Goal: Task Accomplishment & Management: Complete application form

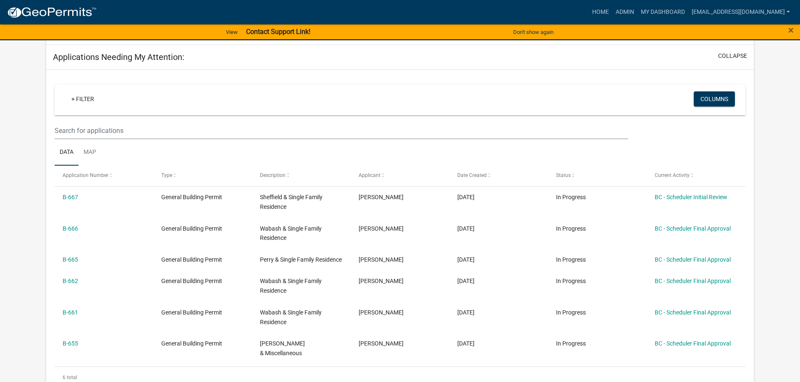
scroll to position [126, 0]
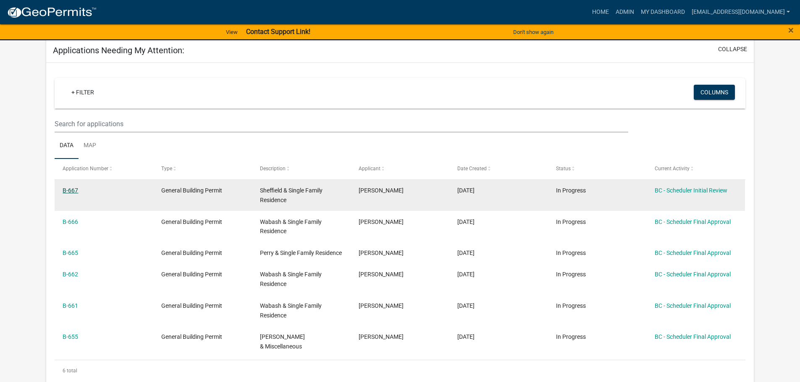
click at [70, 189] on link "B-667" at bounding box center [71, 190] width 16 height 7
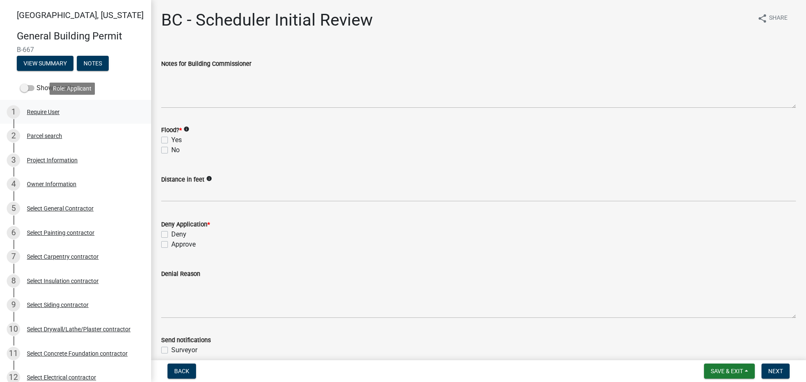
click at [42, 112] on div "Require User" at bounding box center [43, 112] width 33 height 6
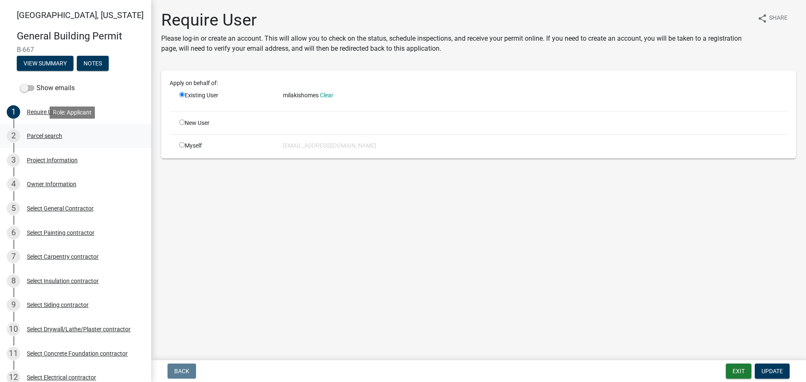
click at [49, 132] on div "2 Parcel search" at bounding box center [72, 135] width 131 height 13
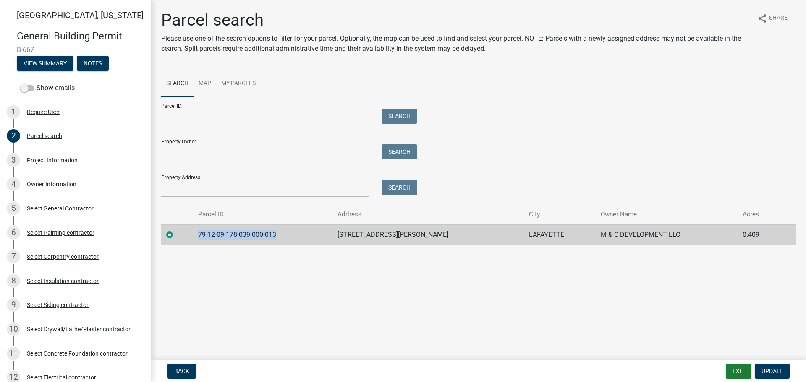
drag, startPoint x: 204, startPoint y: 233, endPoint x: 285, endPoint y: 235, distance: 81.1
click at [285, 235] on td "79-12-09-178-039.000-013" at bounding box center [262, 235] width 139 height 21
copy td "79-12-09-178-039.000-013"
click at [41, 160] on div "Project Information" at bounding box center [52, 160] width 51 height 6
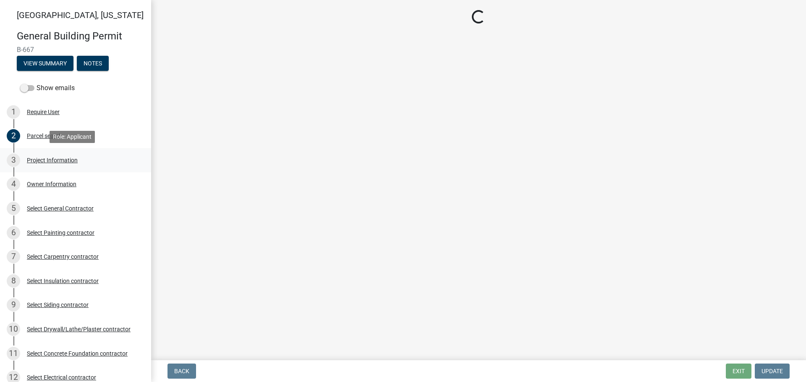
select select "d981393e-0f1e-4515-b265-f938ebd65115"
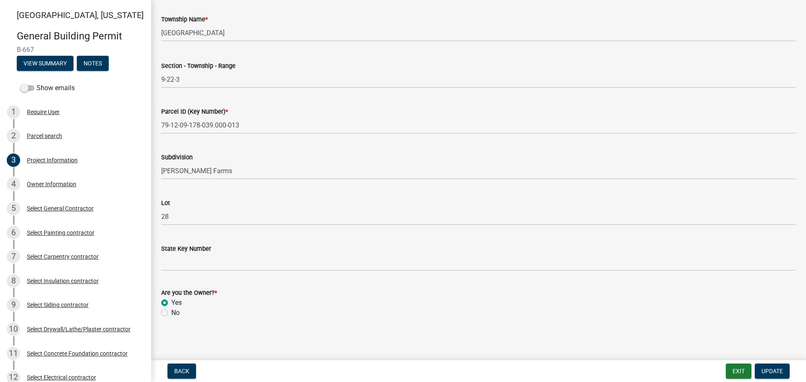
scroll to position [427, 0]
click at [41, 182] on div "Owner Information" at bounding box center [52, 184] width 50 height 6
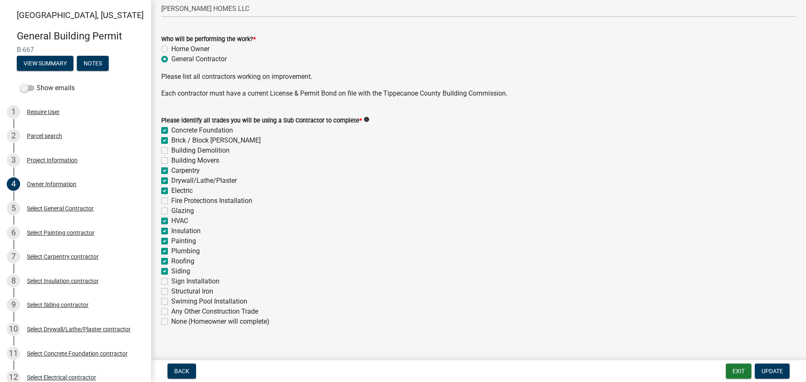
scroll to position [262, 0]
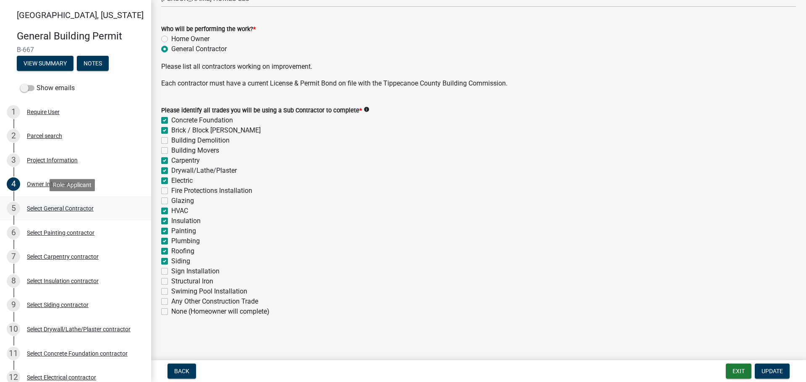
click at [57, 207] on div "Select General Contractor" at bounding box center [60, 209] width 67 height 6
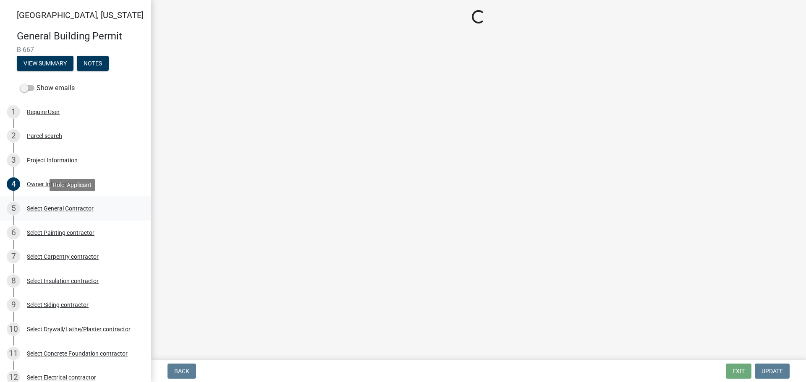
scroll to position [0, 0]
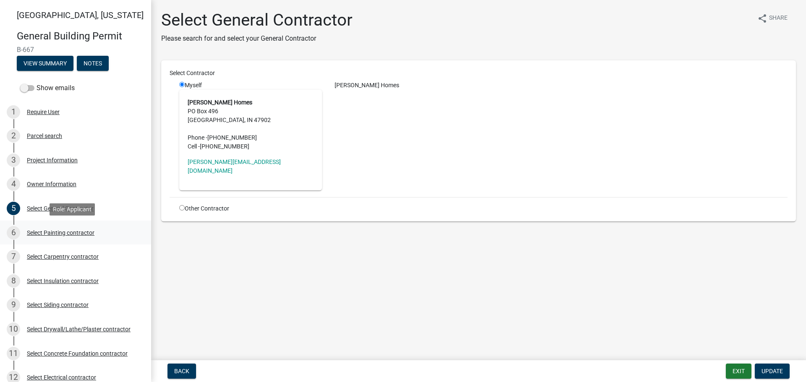
click at [52, 230] on div "Select Painting contractor" at bounding box center [61, 233] width 68 height 6
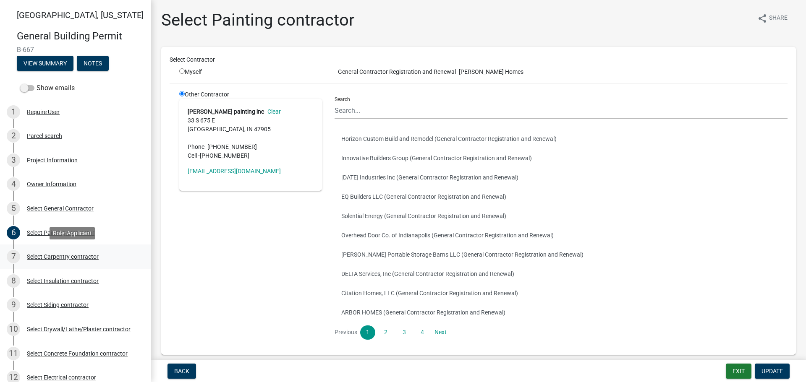
click at [37, 257] on div "Select Carpentry contractor" at bounding box center [63, 257] width 72 height 6
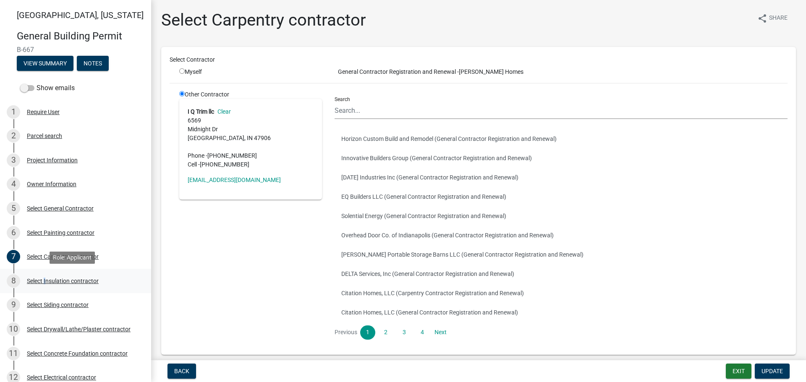
click at [45, 280] on div "Select Insulation contractor" at bounding box center [63, 281] width 72 height 6
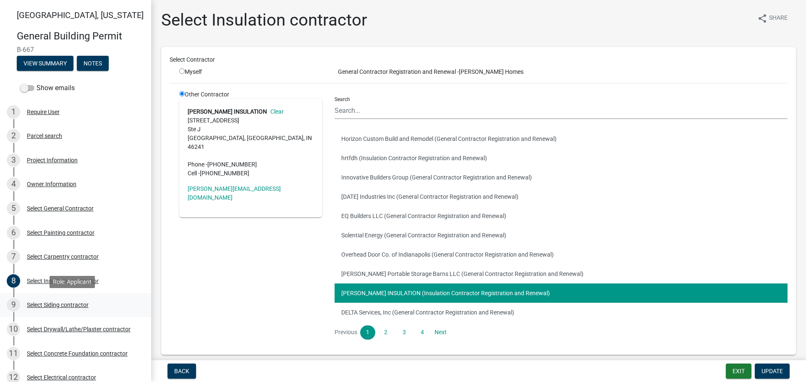
click at [52, 304] on div "Select Siding contractor" at bounding box center [58, 305] width 62 height 6
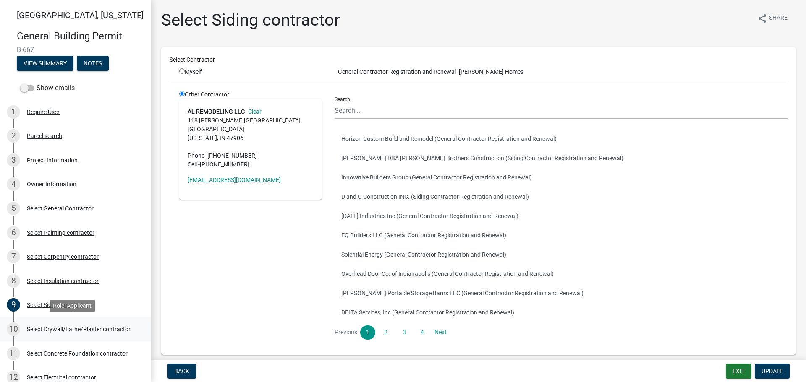
click at [68, 327] on div "Select Drywall/Lathe/Plaster contractor" at bounding box center [79, 330] width 104 height 6
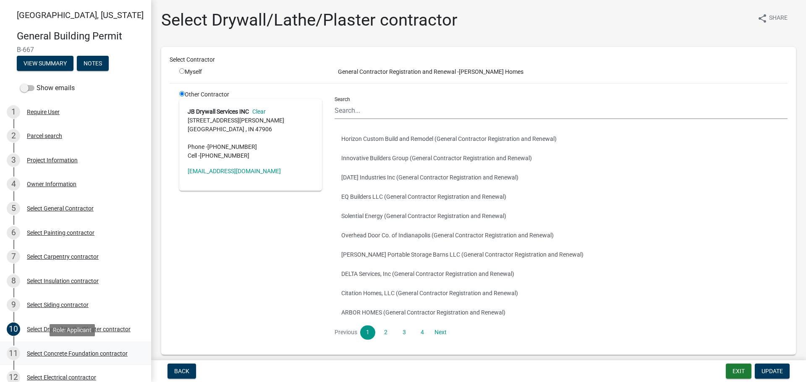
click at [63, 349] on div "11 Select Concrete Foundation contractor" at bounding box center [72, 353] width 131 height 13
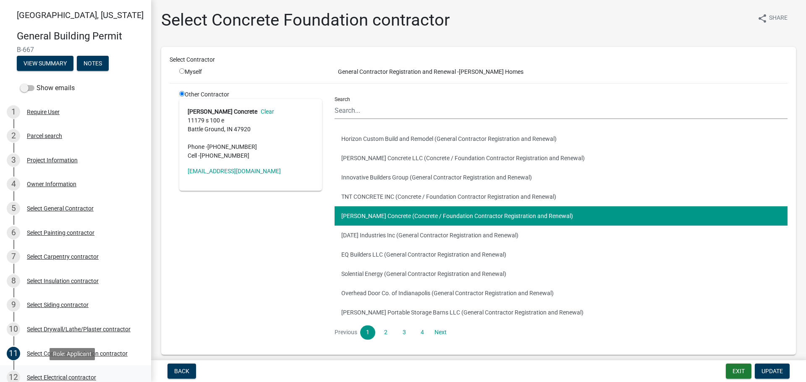
click at [60, 375] on div "Select Electrical contractor" at bounding box center [61, 378] width 69 height 6
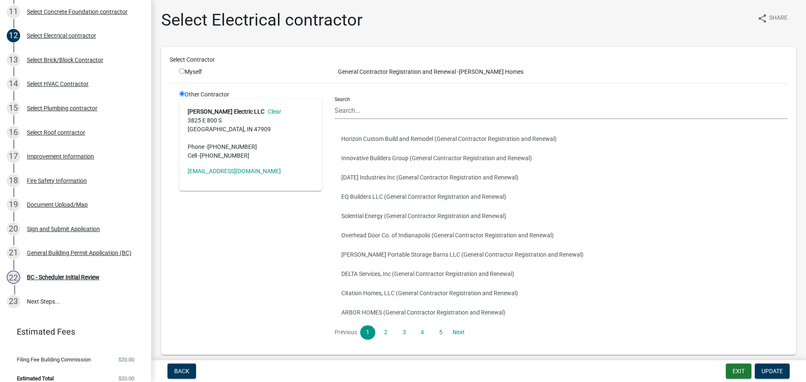
scroll to position [351, 0]
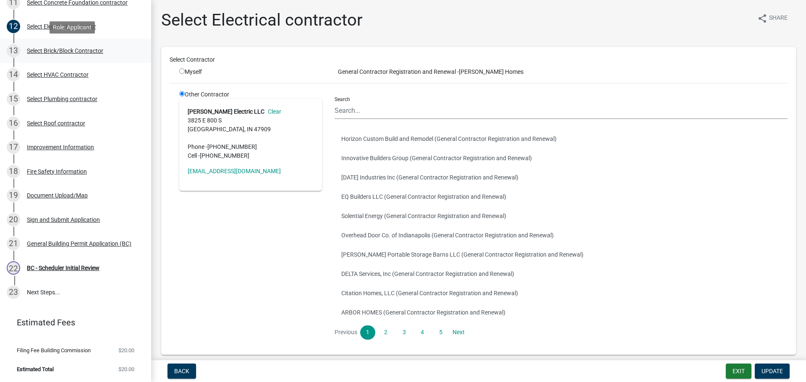
click at [41, 51] on div "Select Brick/Block Contractor" at bounding box center [65, 51] width 76 height 6
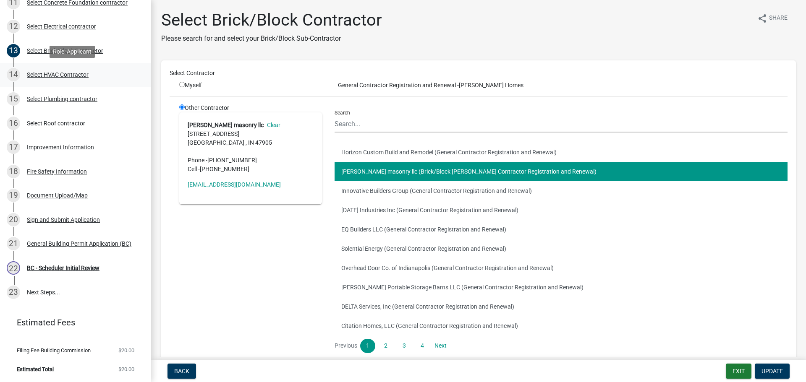
click at [57, 72] on div "Select HVAC Contractor" at bounding box center [58, 75] width 62 height 6
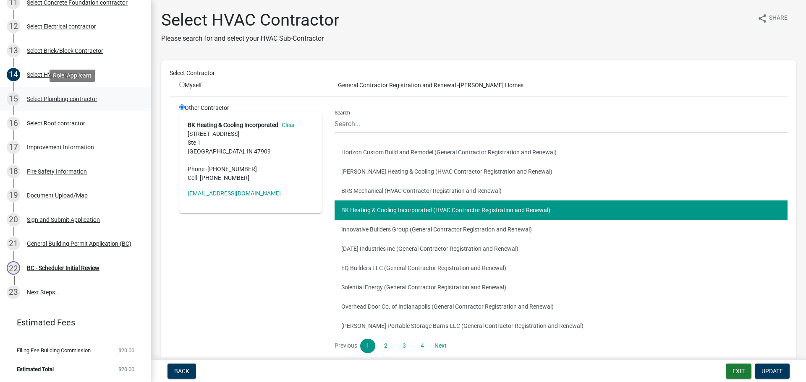
click at [49, 97] on div "Select Plumbing contractor" at bounding box center [62, 99] width 71 height 6
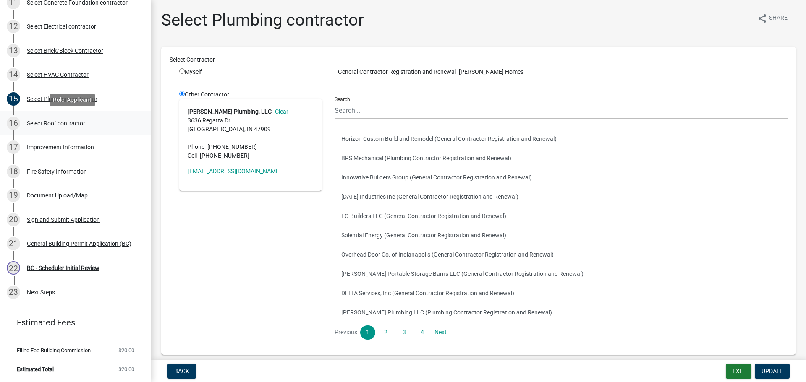
click at [52, 120] on div "Select Roof contractor" at bounding box center [56, 123] width 58 height 6
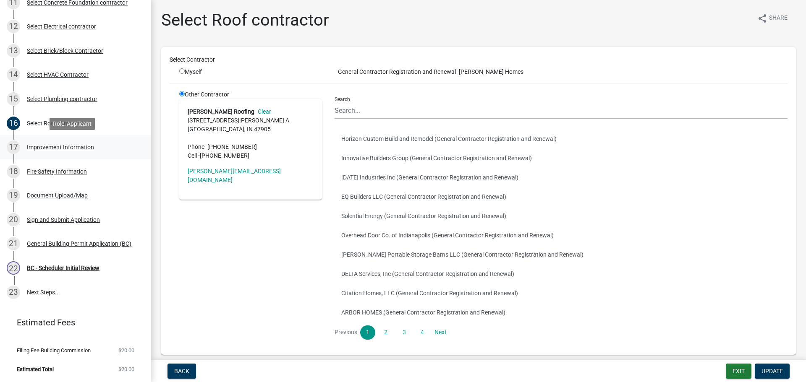
click at [65, 148] on div "Improvement Information" at bounding box center [60, 147] width 67 height 6
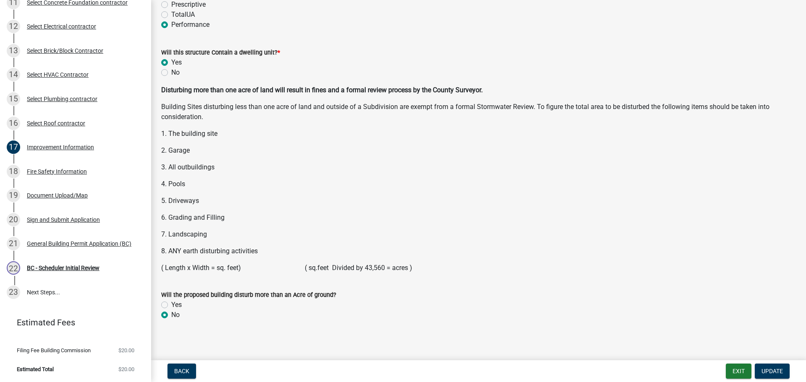
scroll to position [1081, 0]
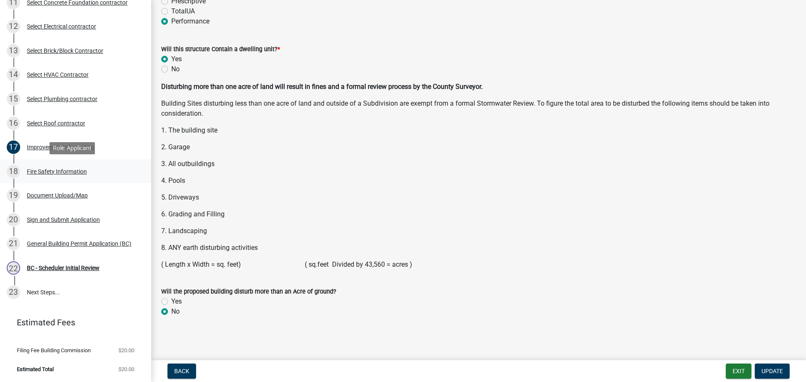
click at [47, 171] on div "Fire Safety Information" at bounding box center [57, 172] width 60 height 6
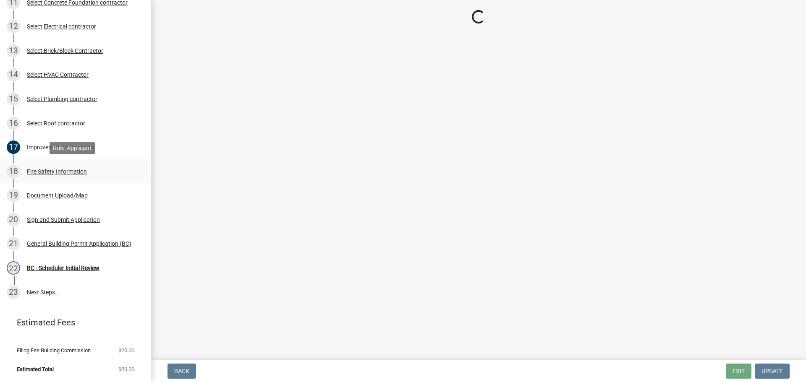
scroll to position [0, 0]
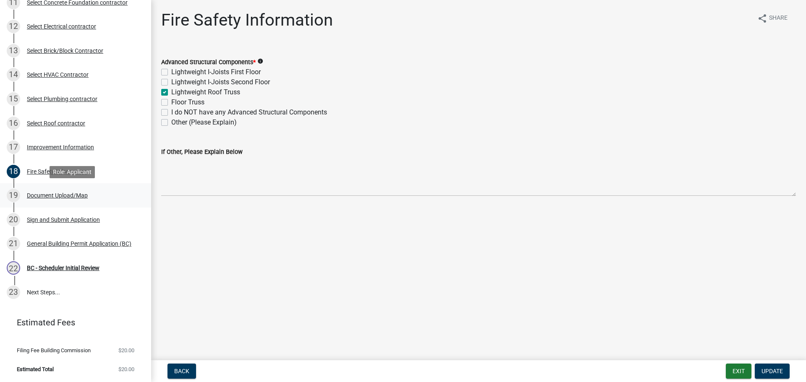
click at [52, 194] on div "Document Upload/Map" at bounding box center [57, 196] width 61 height 6
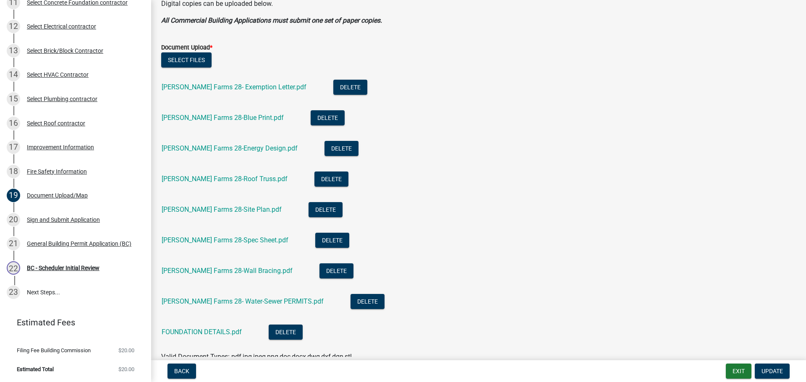
scroll to position [252, 0]
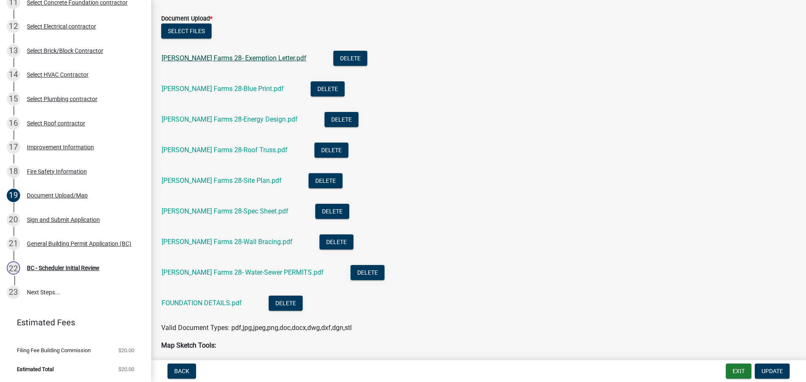
click at [190, 58] on link "[PERSON_NAME] Farms 28- Exemption Letter.pdf" at bounding box center [234, 58] width 145 height 8
click at [212, 119] on link "[PERSON_NAME] Farms 28-Energy Design.pdf" at bounding box center [230, 119] width 136 height 8
click at [204, 150] on link "[PERSON_NAME] Farms 28-Roof Truss.pdf" at bounding box center [225, 150] width 126 height 8
click at [214, 243] on link "[PERSON_NAME] Farms 28-Wall Bracing.pdf" at bounding box center [227, 242] width 131 height 8
click at [197, 304] on link "FOUNDATION DETAILS.pdf" at bounding box center [202, 303] width 80 height 8
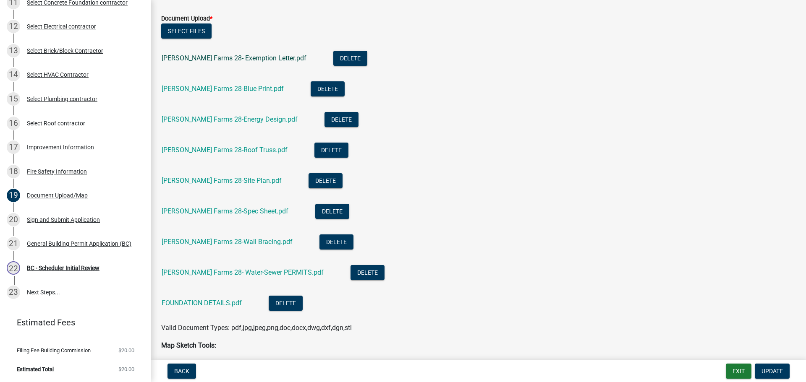
click at [257, 58] on link "[PERSON_NAME] Farms 28- Exemption Letter.pdf" at bounding box center [234, 58] width 145 height 8
click at [215, 271] on link "[PERSON_NAME] Farms 28- Water-Sewer PERMITS.pdf" at bounding box center [243, 273] width 162 height 8
click at [215, 178] on link "[PERSON_NAME] Farms 28-Site Plan.pdf" at bounding box center [222, 181] width 120 height 8
click at [210, 90] on link "[PERSON_NAME] Farms 28-Blue Print.pdf" at bounding box center [223, 89] width 122 height 8
click at [56, 146] on div "Improvement Information" at bounding box center [60, 147] width 67 height 6
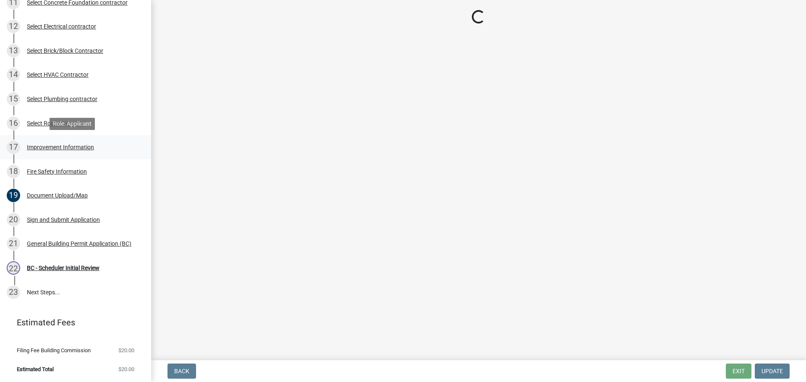
scroll to position [0, 0]
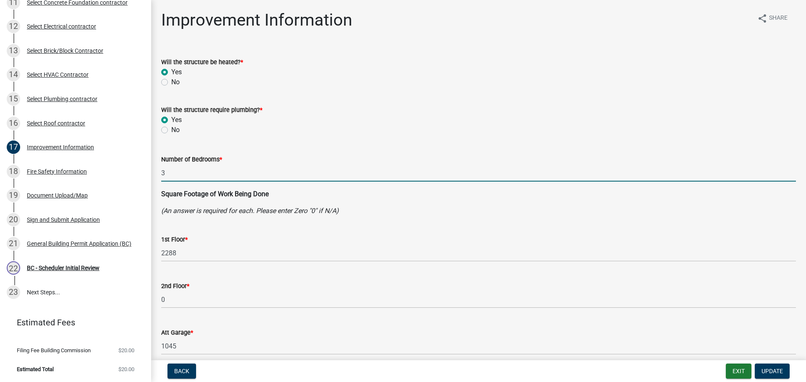
click at [188, 176] on input "3" at bounding box center [478, 173] width 635 height 17
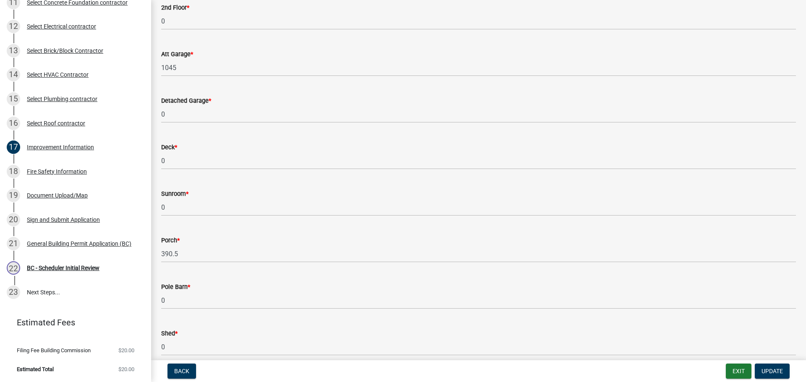
scroll to position [294, 0]
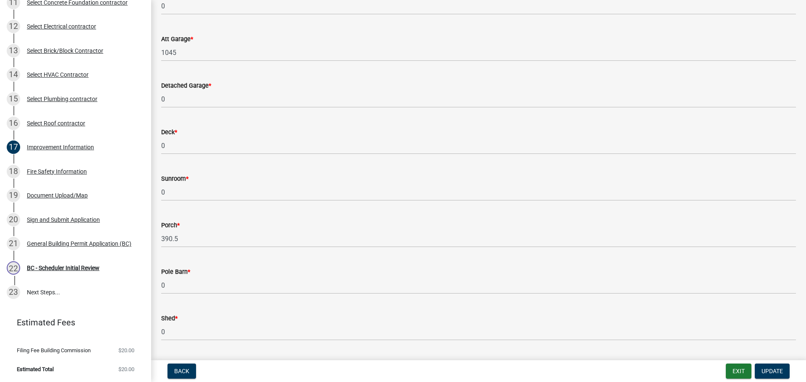
type input "4"
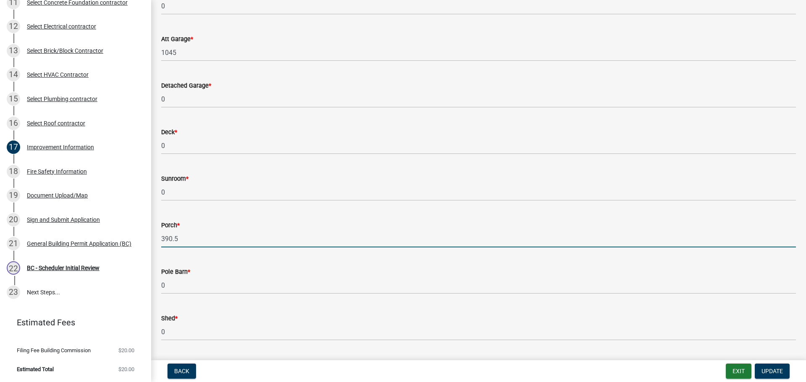
click at [204, 241] on input "390.5" at bounding box center [478, 238] width 635 height 17
drag, startPoint x: 203, startPoint y: 240, endPoint x: 147, endPoint y: 225, distance: 58.2
click at [135, 238] on div "[GEOGRAPHIC_DATA], [US_STATE] General Building Permit B-667 View Summary Notes …" at bounding box center [403, 191] width 806 height 382
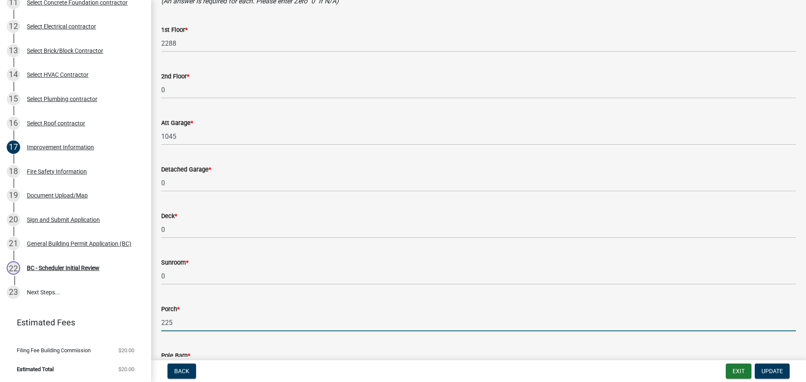
scroll to position [126, 0]
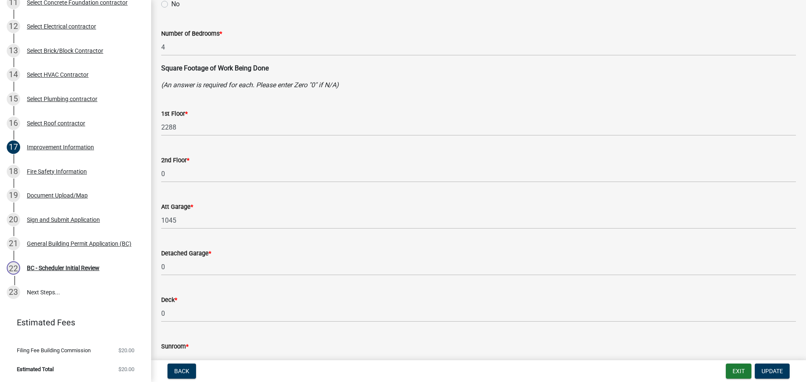
type input "225"
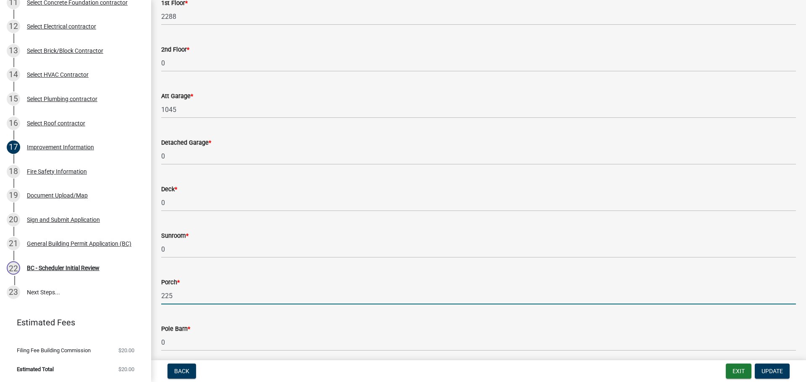
scroll to position [252, 0]
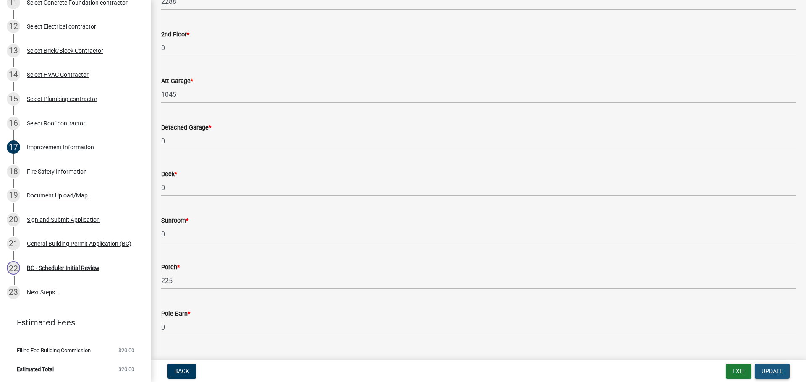
click at [771, 375] on span "Update" at bounding box center [772, 371] width 21 height 7
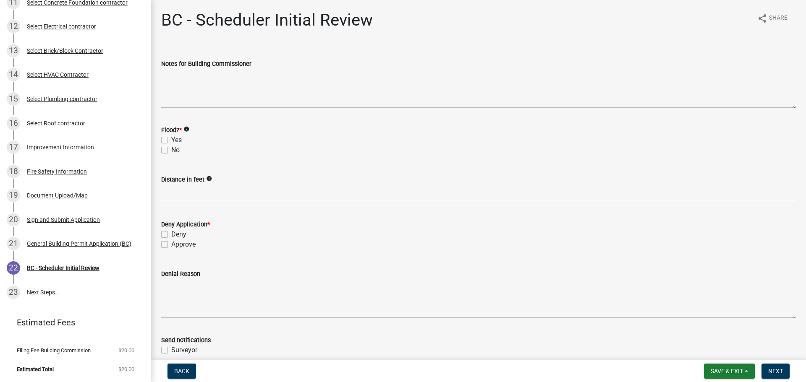
click at [171, 148] on label "No" at bounding box center [175, 150] width 8 height 10
click at [171, 148] on input "No" at bounding box center [173, 147] width 5 height 5
checkbox input "true"
checkbox input "false"
checkbox input "true"
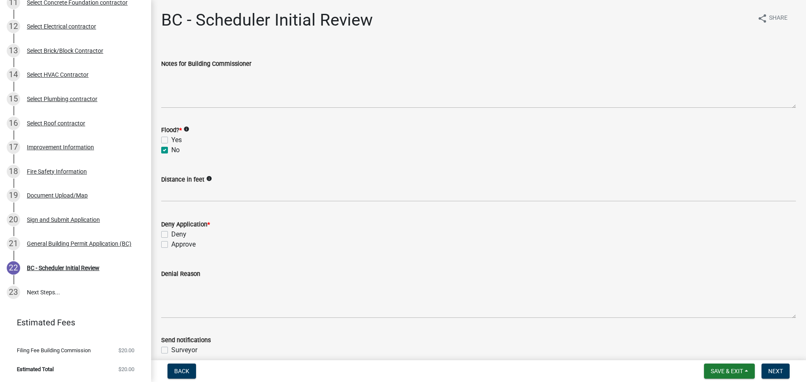
click at [171, 243] on label "Approve" at bounding box center [183, 245] width 24 height 10
click at [171, 243] on input "Approve" at bounding box center [173, 242] width 5 height 5
checkbox input "true"
checkbox input "false"
checkbox input "true"
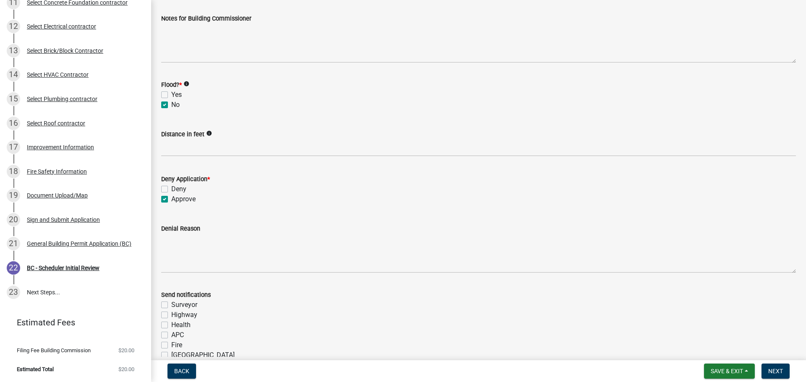
scroll to position [154, 0]
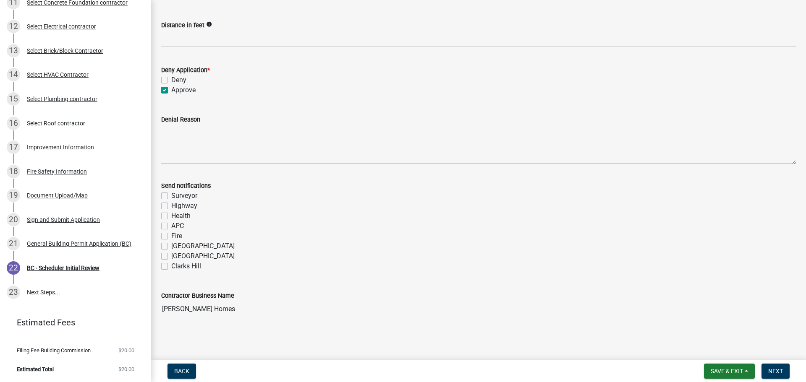
click at [171, 237] on label "Fire" at bounding box center [176, 236] width 11 height 10
click at [171, 237] on input "Fire" at bounding box center [173, 233] width 5 height 5
checkbox input "true"
checkbox input "false"
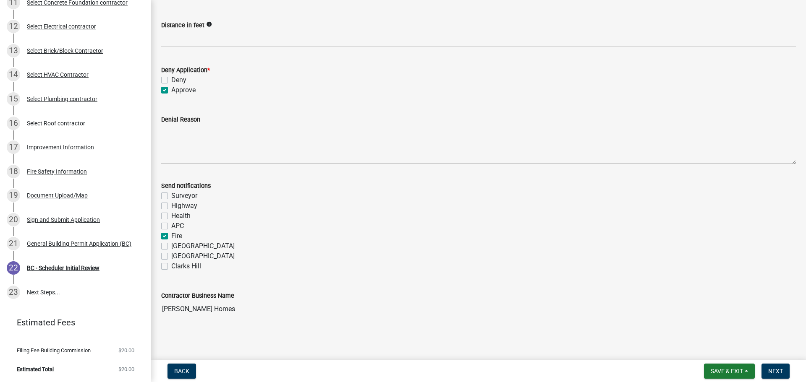
checkbox input "false"
checkbox input "true"
checkbox input "false"
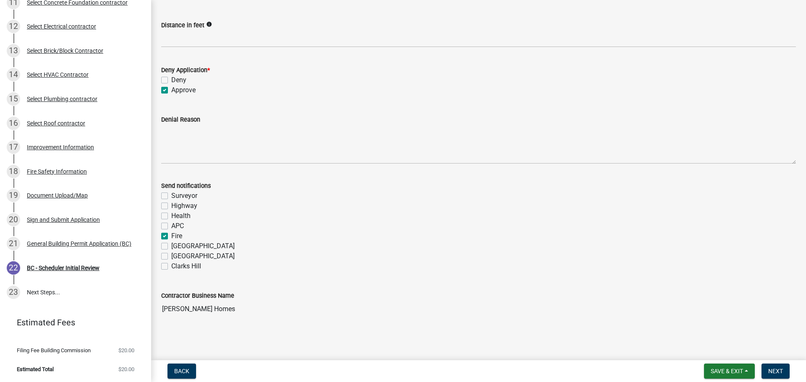
checkbox input "false"
click at [775, 371] on span "Next" at bounding box center [775, 371] width 15 height 7
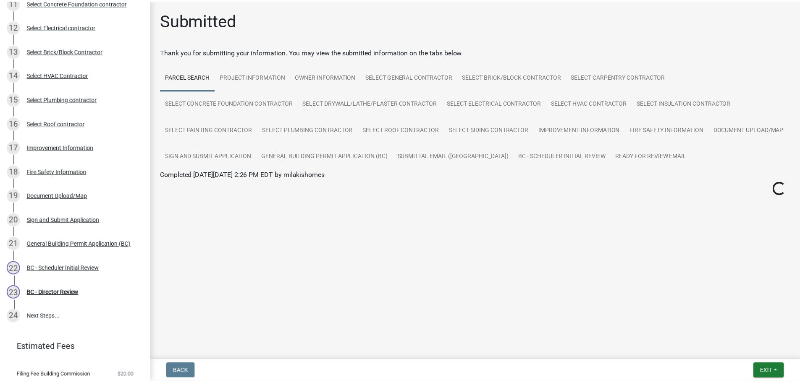
scroll to position [375, 0]
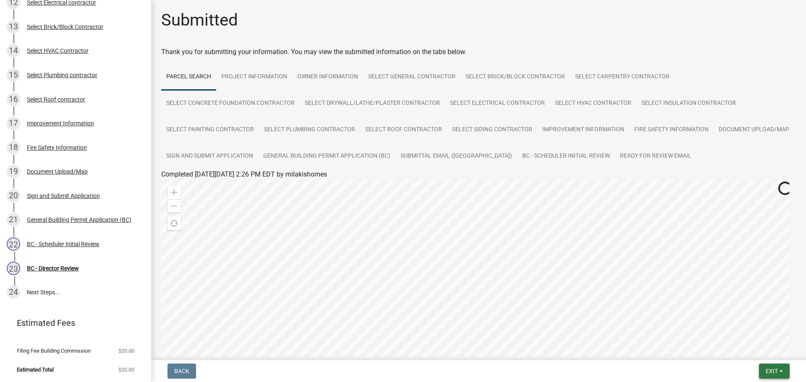
click at [780, 375] on button "Exit" at bounding box center [774, 371] width 31 height 15
click at [753, 351] on button "Save & Exit" at bounding box center [755, 350] width 67 height 20
